Goal: Complete application form

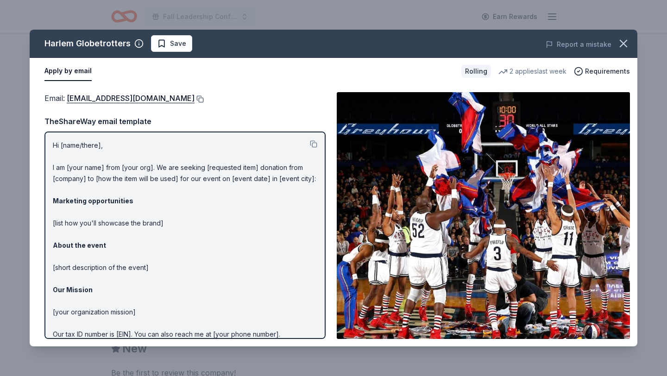
click at [195, 96] on button at bounding box center [199, 98] width 9 height 7
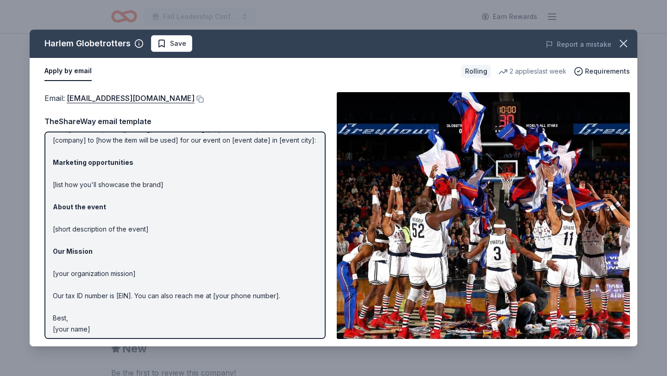
click at [389, 17] on div "Harlem Globetrotters Save Report a mistake Apply by email Rolling 2 applies las…" at bounding box center [333, 188] width 667 height 376
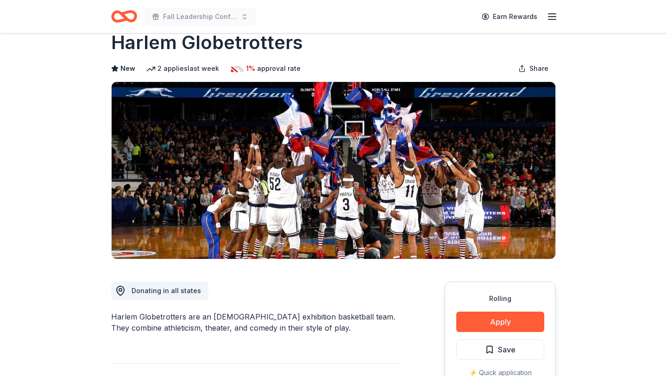
scroll to position [4, 0]
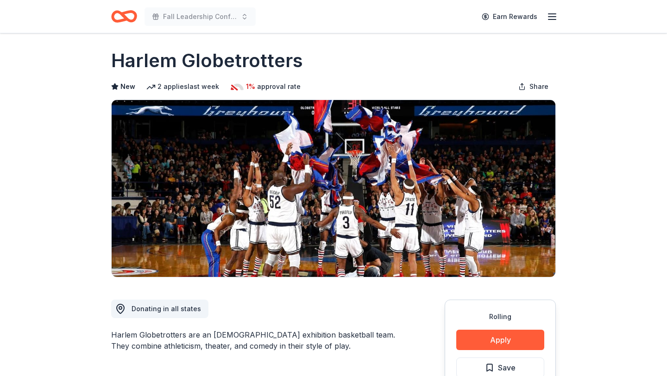
drag, startPoint x: 302, startPoint y: 59, endPoint x: 118, endPoint y: 62, distance: 183.5
click at [118, 61] on div "Harlem Globetrotters" at bounding box center [333, 61] width 445 height 26
click at [113, 62] on h1 "Harlem Globetrotters" at bounding box center [207, 61] width 192 height 26
drag, startPoint x: 113, startPoint y: 62, endPoint x: 126, endPoint y: 67, distance: 13.3
click at [120, 62] on h1 "Harlem Globetrotters" at bounding box center [207, 61] width 192 height 26
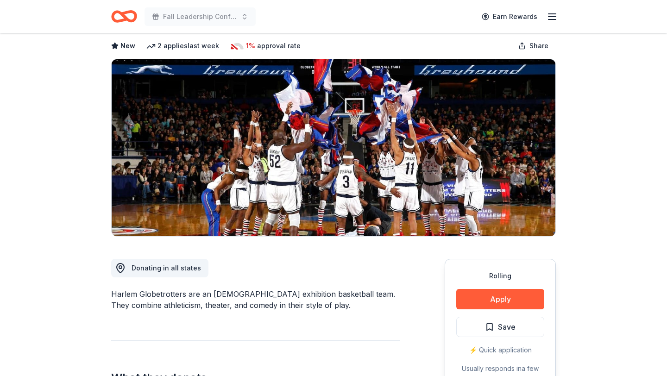
scroll to position [95, 0]
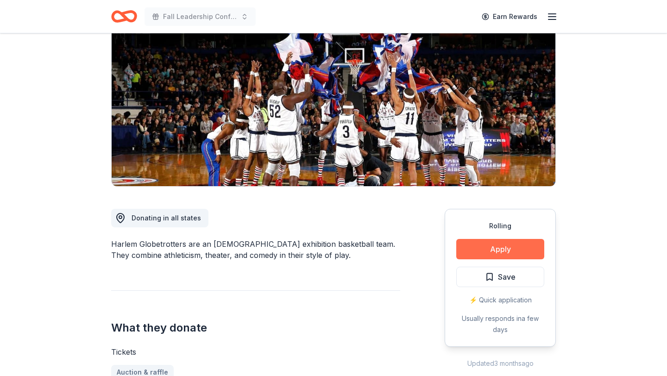
click at [389, 257] on button "Apply" at bounding box center [500, 249] width 88 height 20
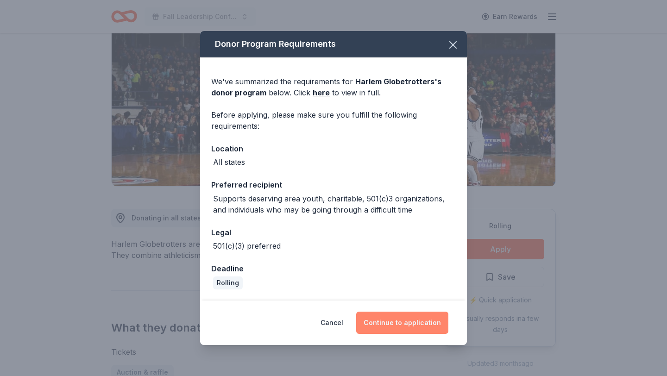
click at [376, 326] on button "Continue to application" at bounding box center [402, 323] width 92 height 22
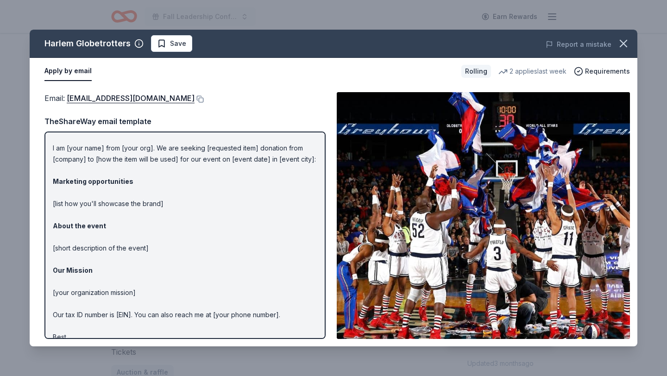
scroll to position [43, 0]
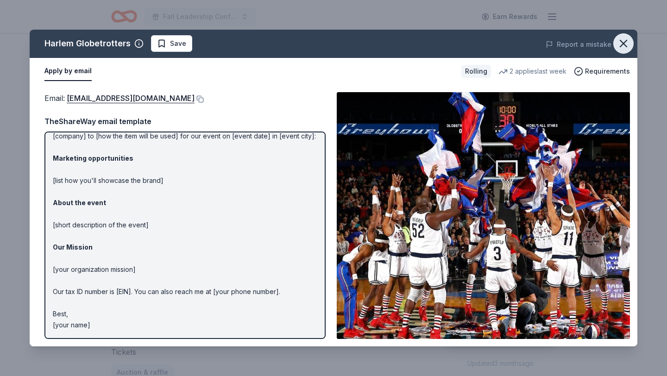
click at [389, 43] on icon "button" at bounding box center [623, 43] width 13 height 13
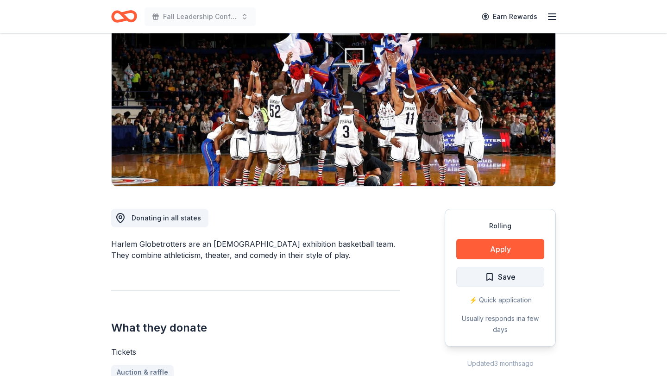
click at [389, 278] on span "Save" at bounding box center [507, 277] width 18 height 12
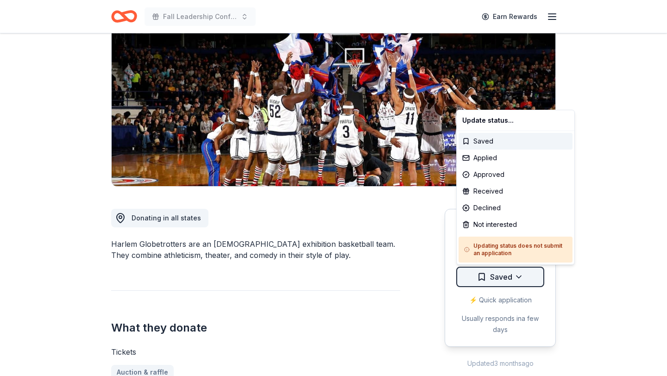
click at [389, 277] on html "Fall Leadership Conference Earn Rewards Rolling Share Harlem Globetrotters New …" at bounding box center [333, 93] width 667 height 376
click at [389, 157] on div "Applied" at bounding box center [516, 158] width 114 height 17
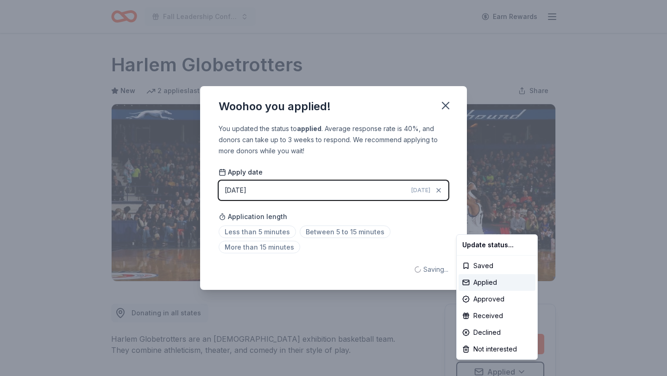
scroll to position [0, 0]
click at [389, 289] on html "Fall Leadership Conference Earn Rewards Rolling Share Harlem Globetrotters New …" at bounding box center [333, 188] width 667 height 376
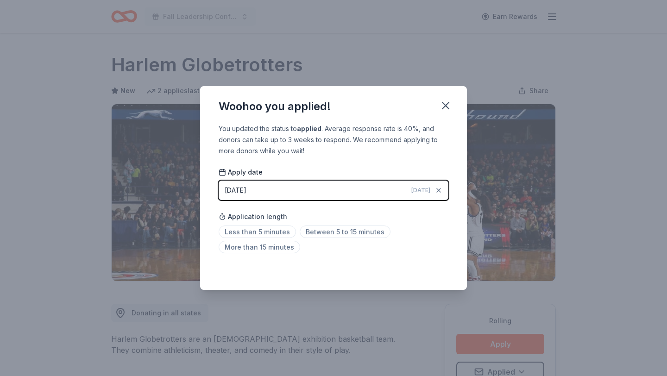
scroll to position [6, 0]
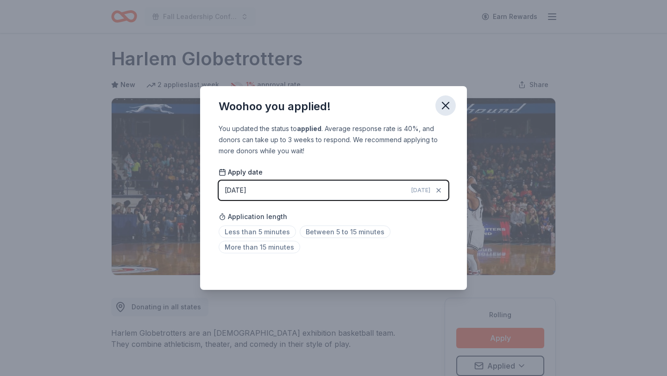
click at [389, 101] on icon "button" at bounding box center [445, 105] width 13 height 13
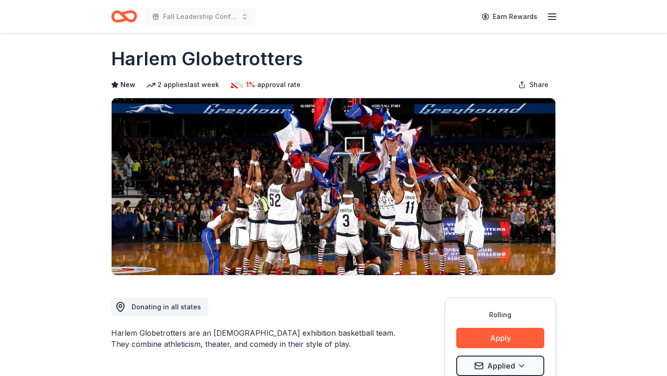
scroll to position [111, 0]
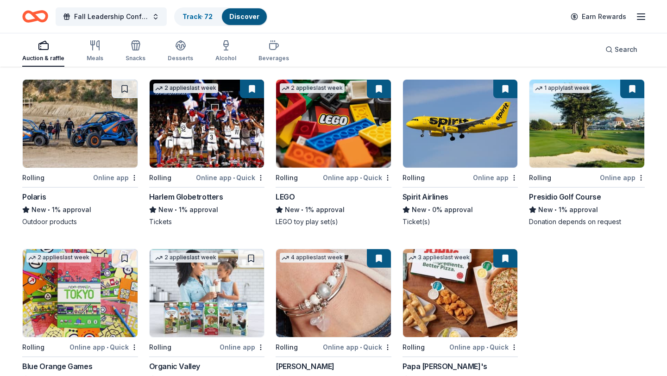
scroll to position [845, 0]
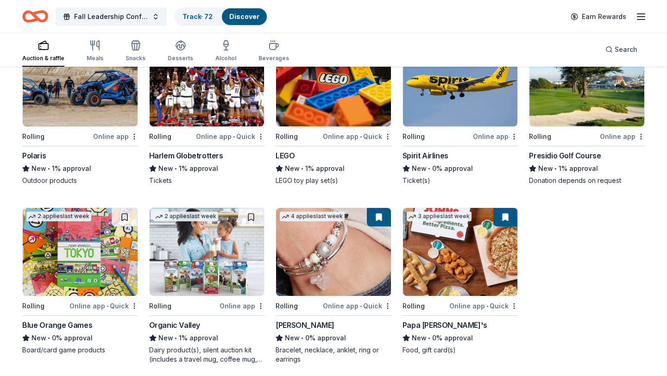
click at [319, 242] on img at bounding box center [333, 252] width 115 height 88
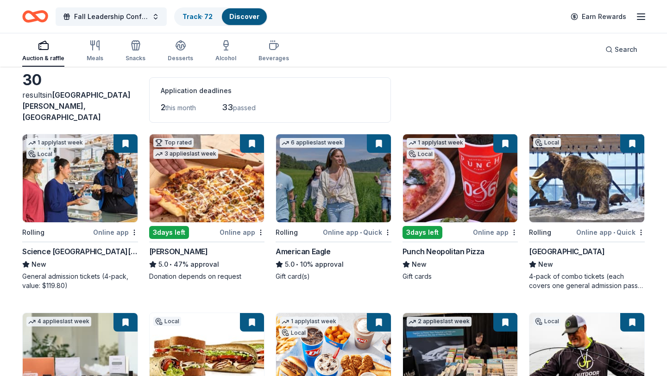
scroll to position [0, 0]
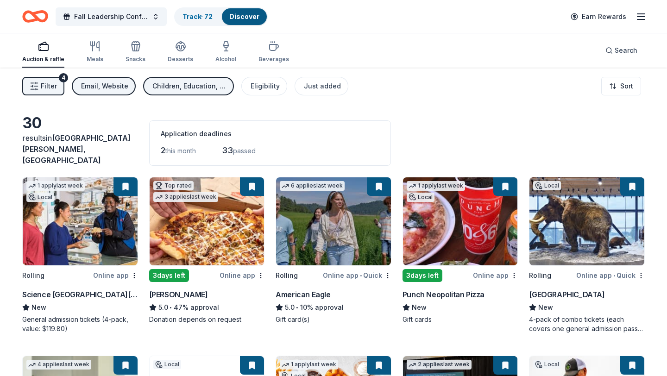
click at [306, 233] on img at bounding box center [333, 221] width 115 height 88
